Goal: Task Accomplishment & Management: Manage account settings

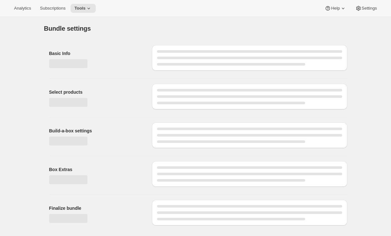
type input "Build a Bundle"
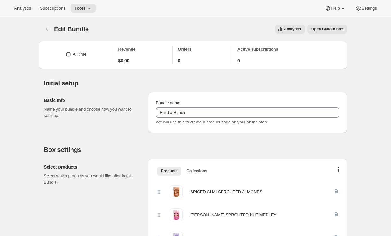
click at [314, 28] on span "Open Build-a-box" at bounding box center [328, 29] width 32 height 5
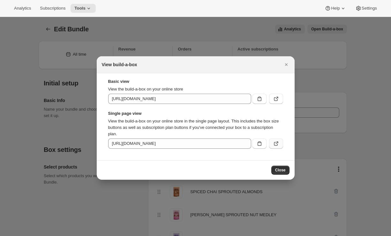
click at [278, 144] on icon ":r2l:" at bounding box center [276, 143] width 6 height 6
click at [261, 144] on icon ":r2l:" at bounding box center [260, 143] width 4 height 4
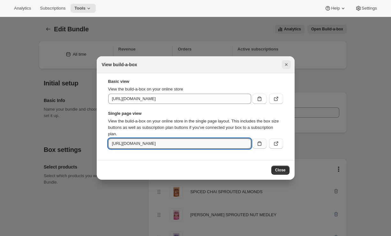
click at [287, 64] on icon "Close" at bounding box center [286, 64] width 6 height 6
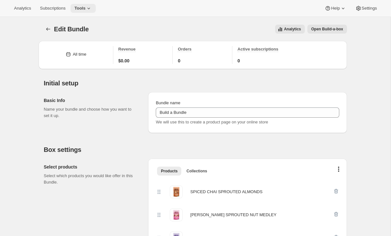
click at [91, 6] on icon at bounding box center [89, 8] width 6 height 6
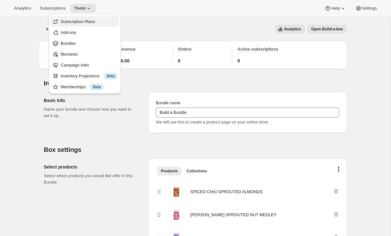
click at [91, 22] on span "Subscription Plans" at bounding box center [78, 21] width 35 height 5
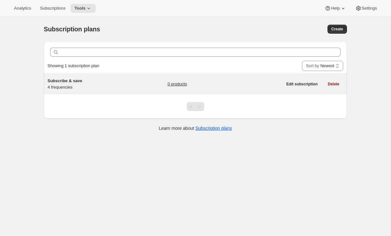
click at [58, 91] on div "Subscribe & save 4 frequencies 0 products Edit subscription Delete" at bounding box center [196, 84] width 304 height 20
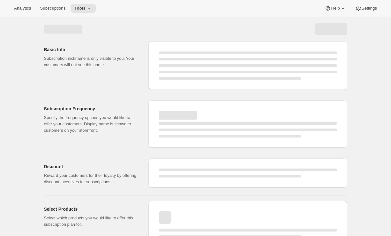
select select "WEEK"
select select "MONTH"
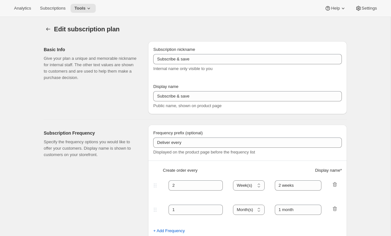
type input "Subscribe & Save 10%"
type input "4"
type input "4 weeks"
type input "6"
select select "WEEK"
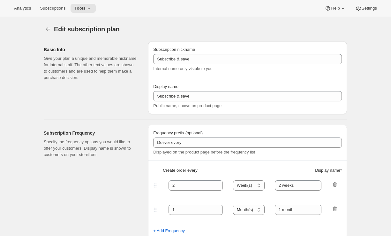
type input "6 weeks"
type input "10"
select select "WEEK"
click at [86, 9] on span "Tools" at bounding box center [79, 8] width 11 height 5
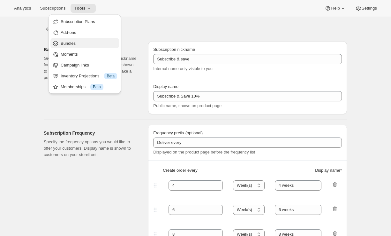
click at [82, 43] on span "Bundles" at bounding box center [89, 43] width 57 height 6
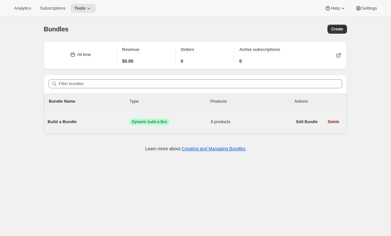
click at [95, 124] on span "Build a Bundle" at bounding box center [89, 122] width 82 height 6
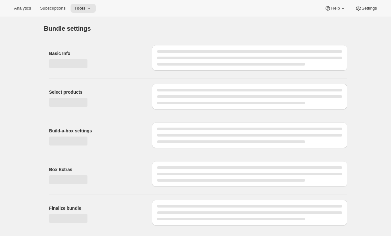
type input "Build a Bundle"
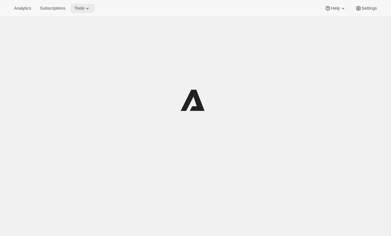
click at [87, 4] on button "Tools" at bounding box center [83, 8] width 24 height 9
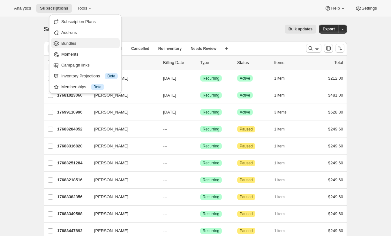
click at [72, 41] on span "Bundles" at bounding box center [68, 43] width 15 height 5
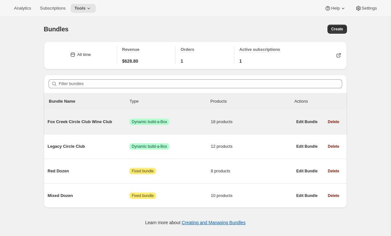
click at [91, 123] on span "Fox Creek Circle Club Wine Club" at bounding box center [89, 122] width 82 height 6
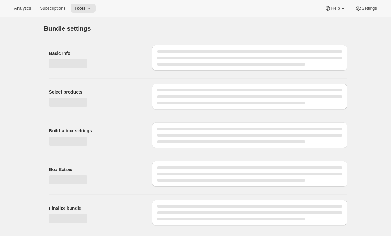
type input "Fox Creek Circle Club Wine Club"
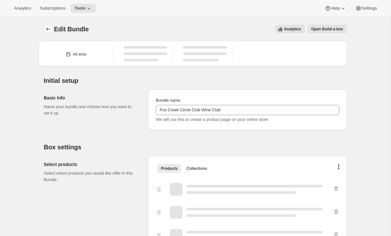
click at [45, 25] on button "Bundles" at bounding box center [48, 29] width 9 height 9
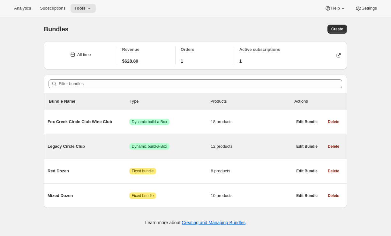
click at [60, 147] on span "Legacy Circle Club" at bounding box center [89, 146] width 82 height 6
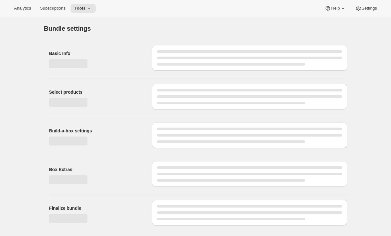
type input "Legacy Circle Club"
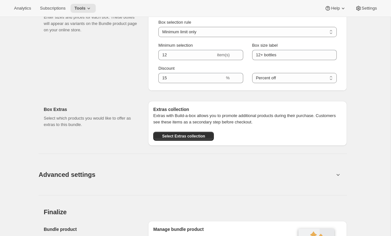
scroll to position [713, 0]
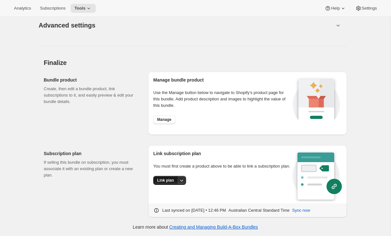
click at [166, 183] on span "Link plan" at bounding box center [165, 180] width 17 height 5
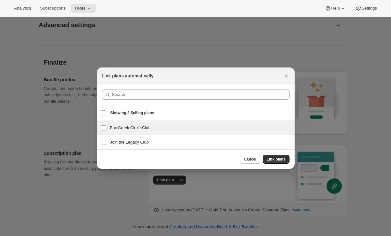
scroll to position [714, 0]
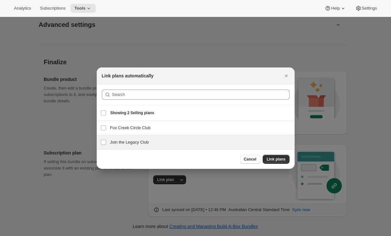
click at [126, 146] on div "Join the Legacy Club Join the Legacy Club" at bounding box center [196, 142] width 198 height 14
checkbox input "true"
click at [290, 158] on div "Cancel Link plans" at bounding box center [196, 158] width 198 height 19
click at [282, 159] on span "Link plans" at bounding box center [276, 159] width 19 height 5
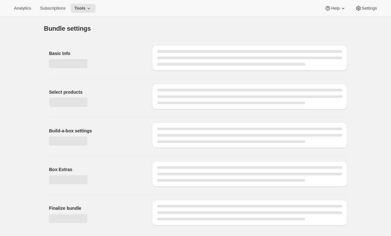
scroll to position [0, 0]
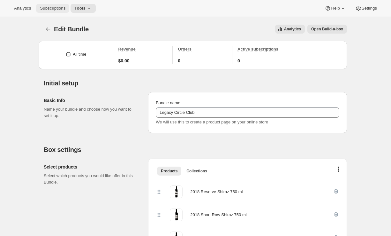
click at [56, 4] on button "Subscriptions" at bounding box center [52, 8] width 33 height 9
